Goal: Navigation & Orientation: Find specific page/section

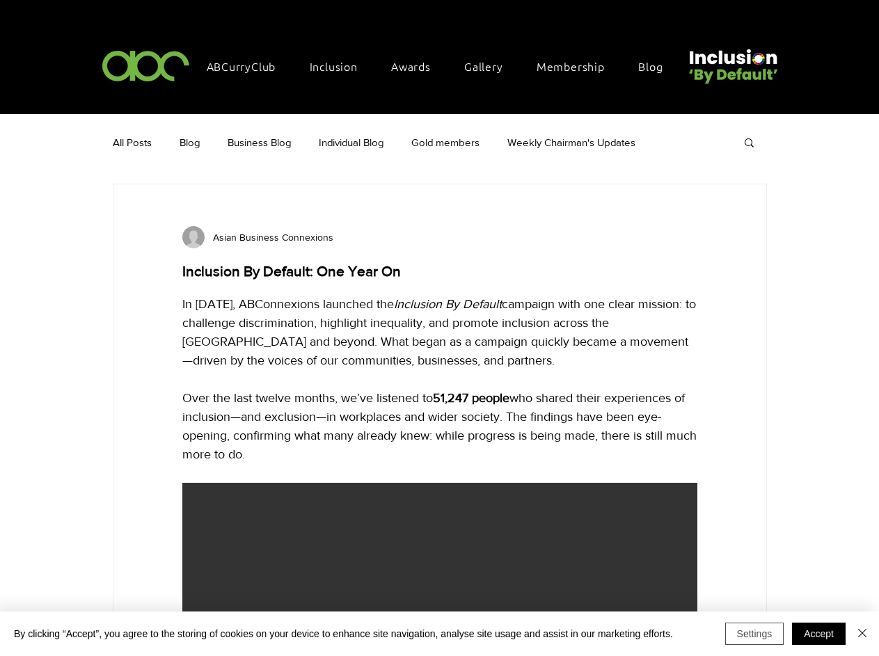
click at [754, 634] on button "Settings" at bounding box center [754, 634] width 59 height 22
click at [818, 634] on div at bounding box center [439, 328] width 879 height 656
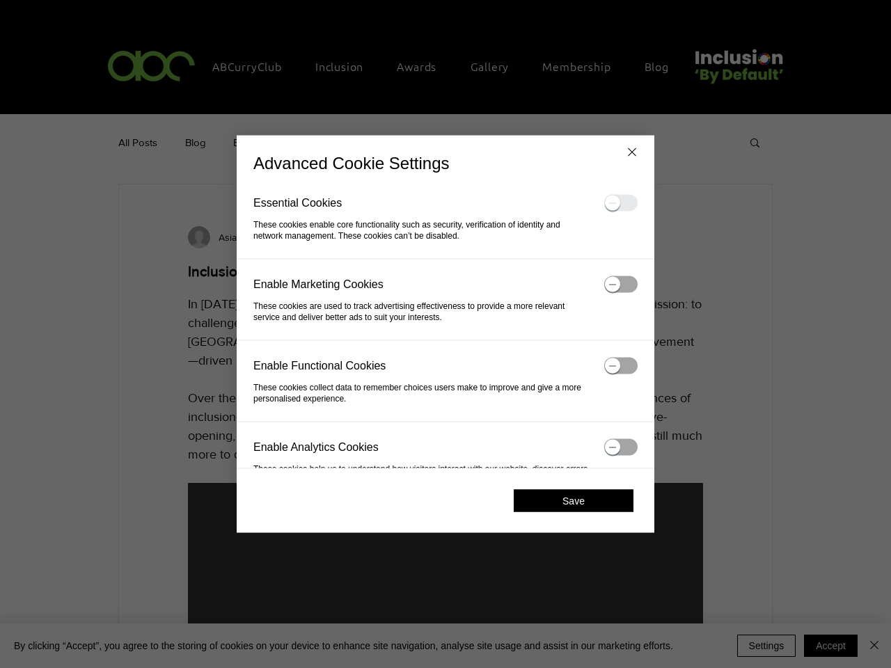
click at [862, 634] on div at bounding box center [445, 334] width 891 height 668
